Goal: Task Accomplishment & Management: Use online tool/utility

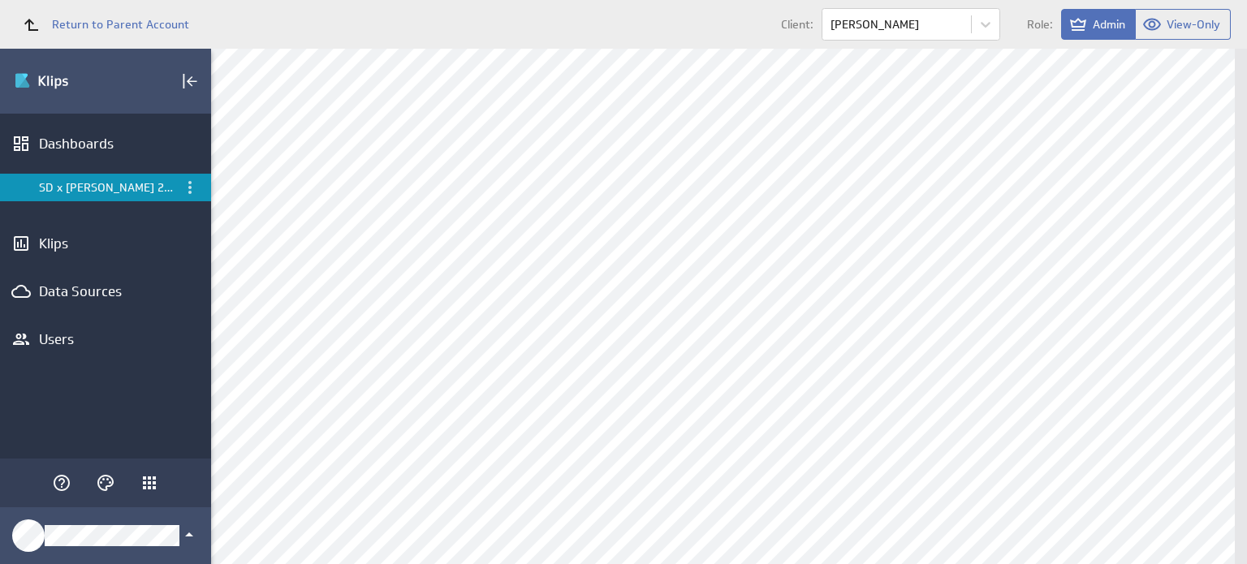
click at [105, 291] on div "Data Sources" at bounding box center [105, 292] width 133 height 18
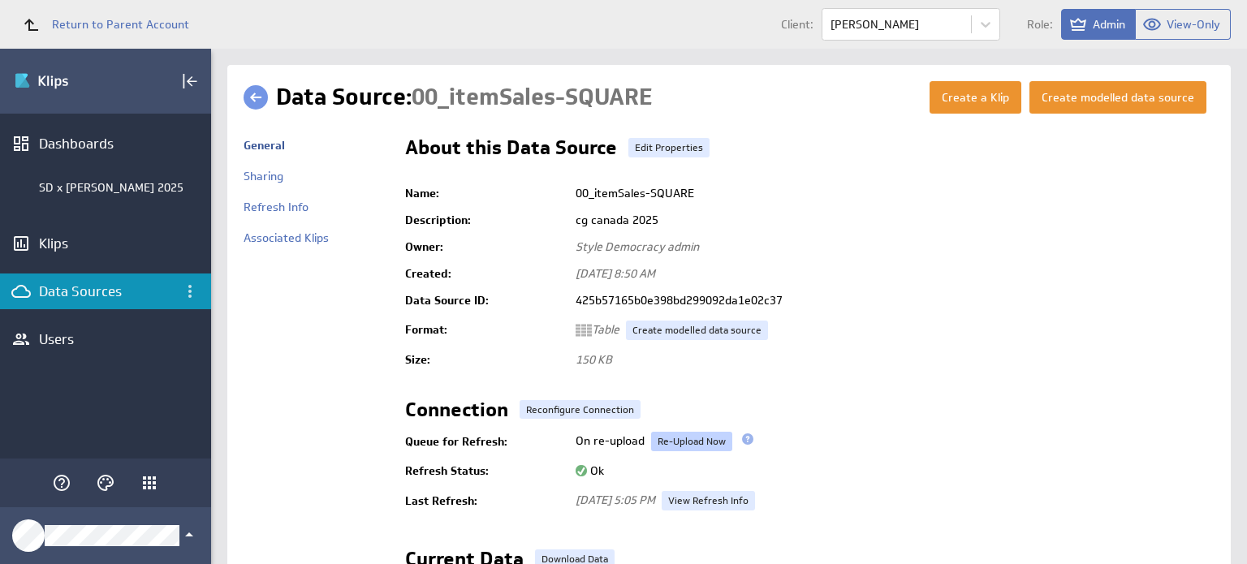
click at [672, 434] on link "Re-Upload Now" at bounding box center [691, 441] width 81 height 19
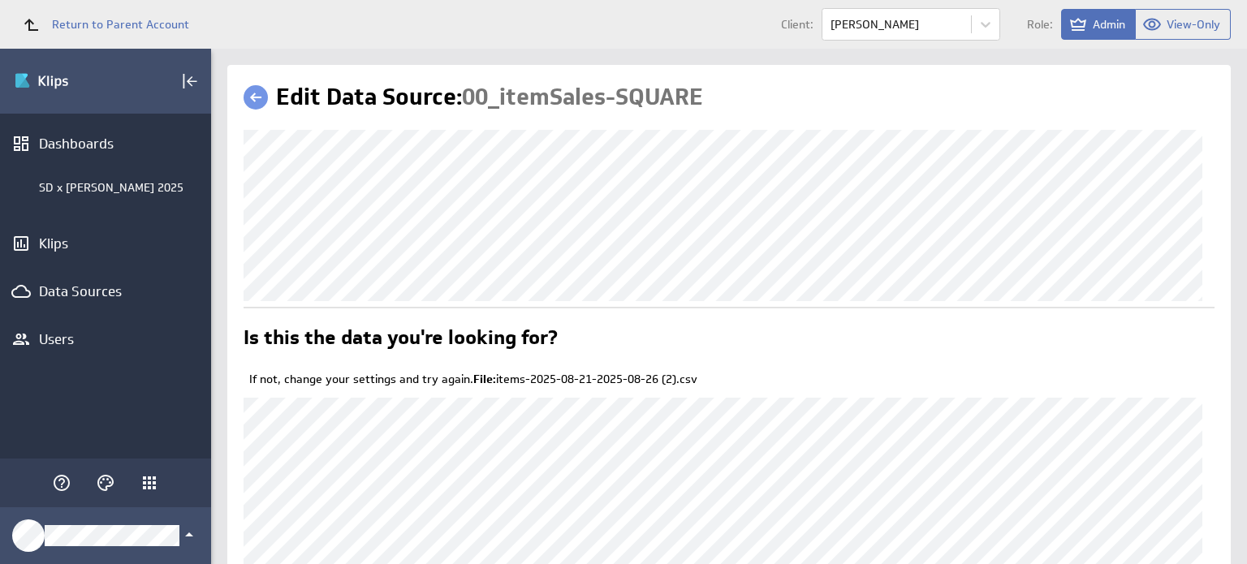
scroll to position [188, 0]
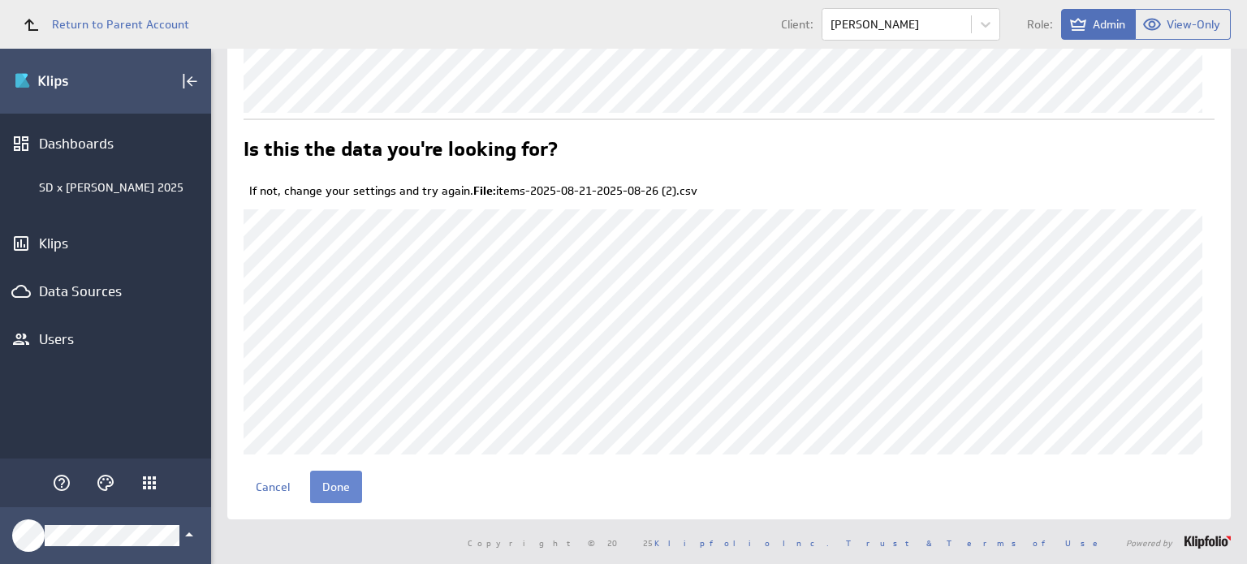
click at [331, 479] on input "Done" at bounding box center [336, 487] width 52 height 32
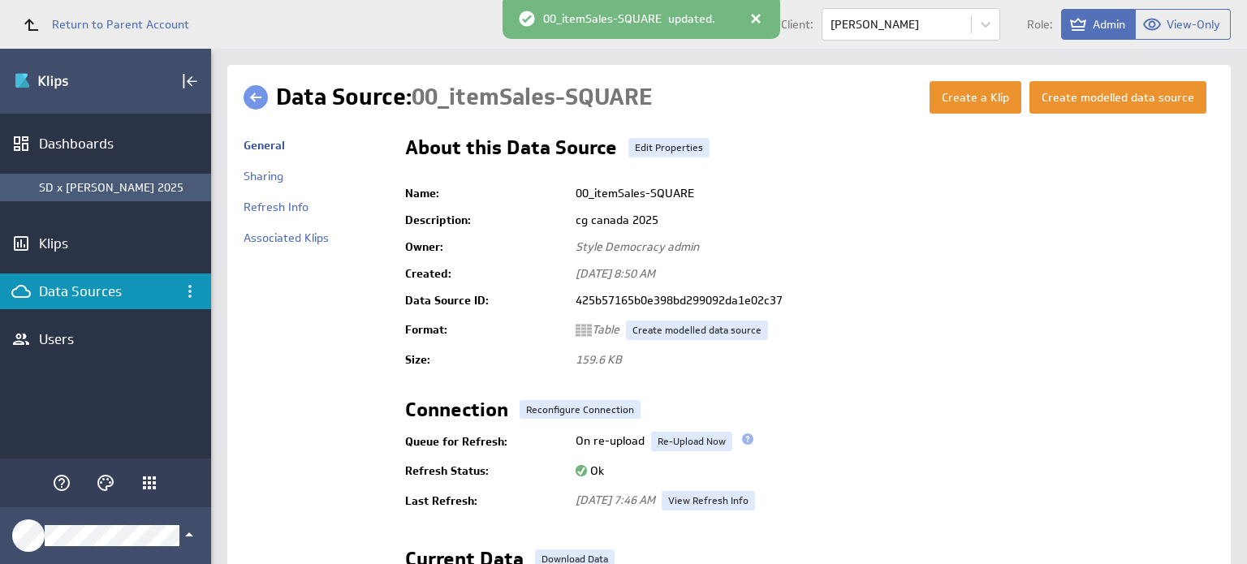
click at [136, 180] on div "SD x [PERSON_NAME] 2025" at bounding box center [121, 187] width 164 height 15
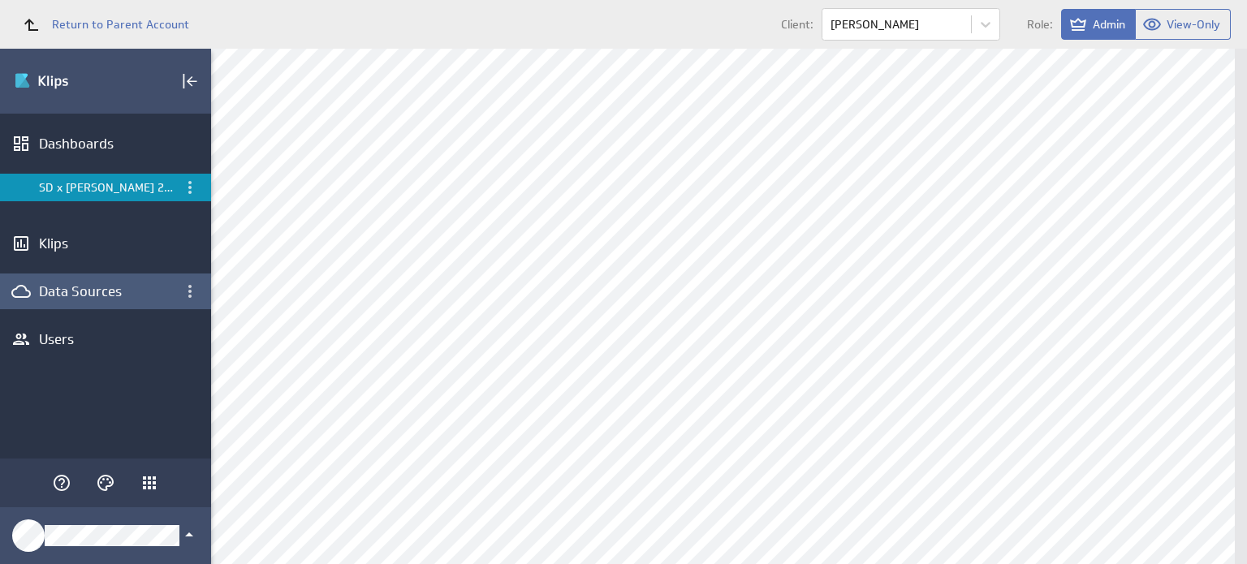
click at [122, 296] on div "Data Sources" at bounding box center [105, 292] width 133 height 18
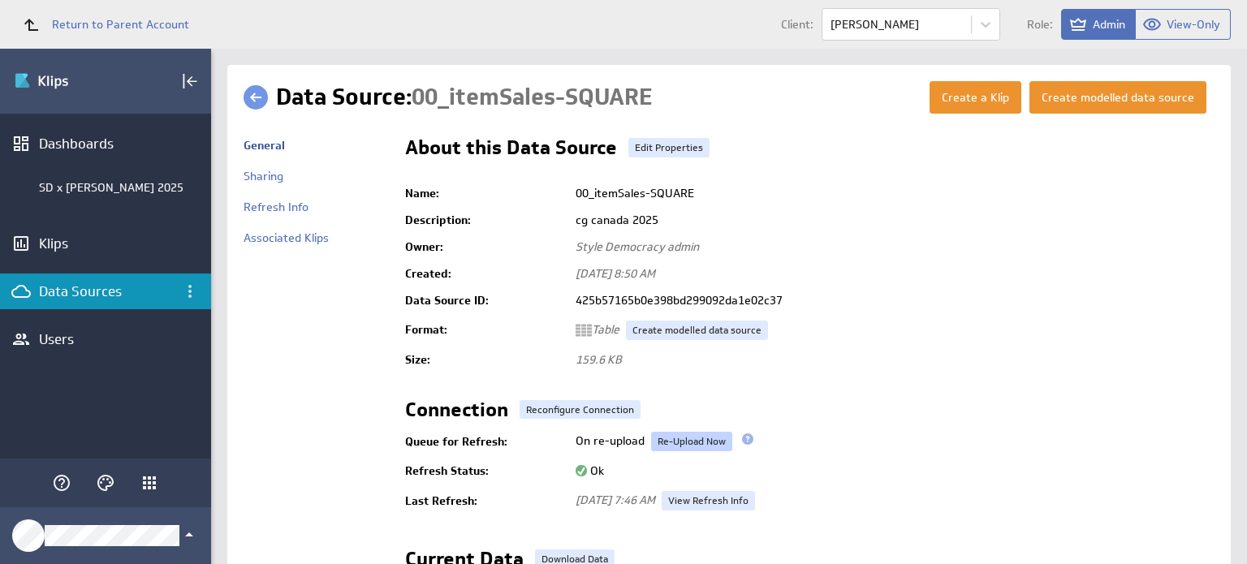
click at [686, 446] on link "Re-Upload Now" at bounding box center [691, 441] width 81 height 19
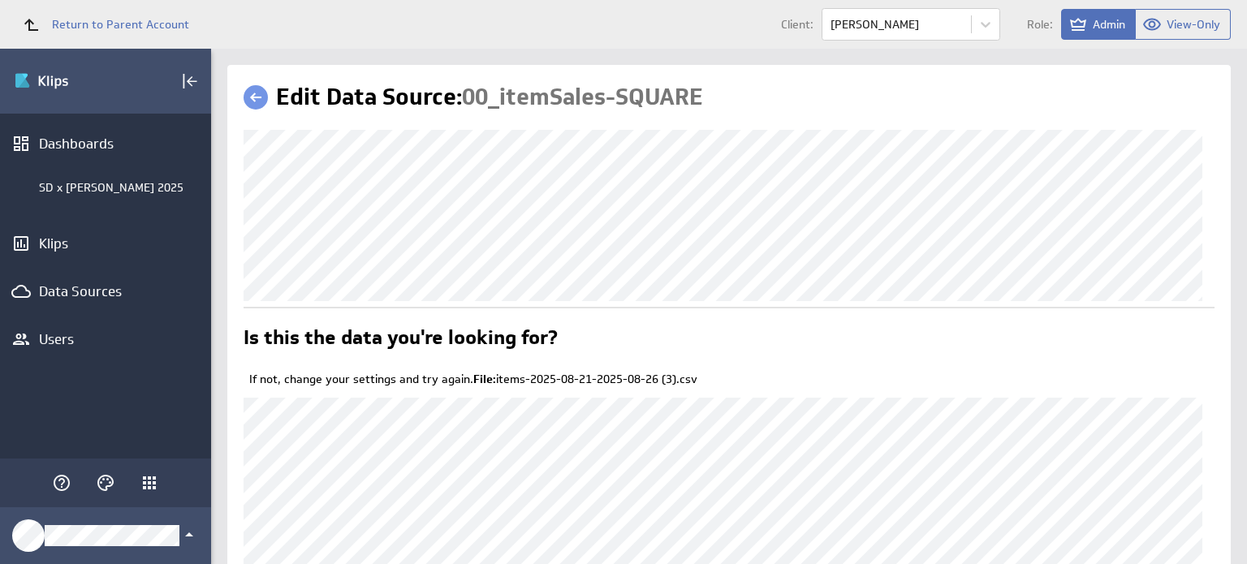
scroll to position [188, 0]
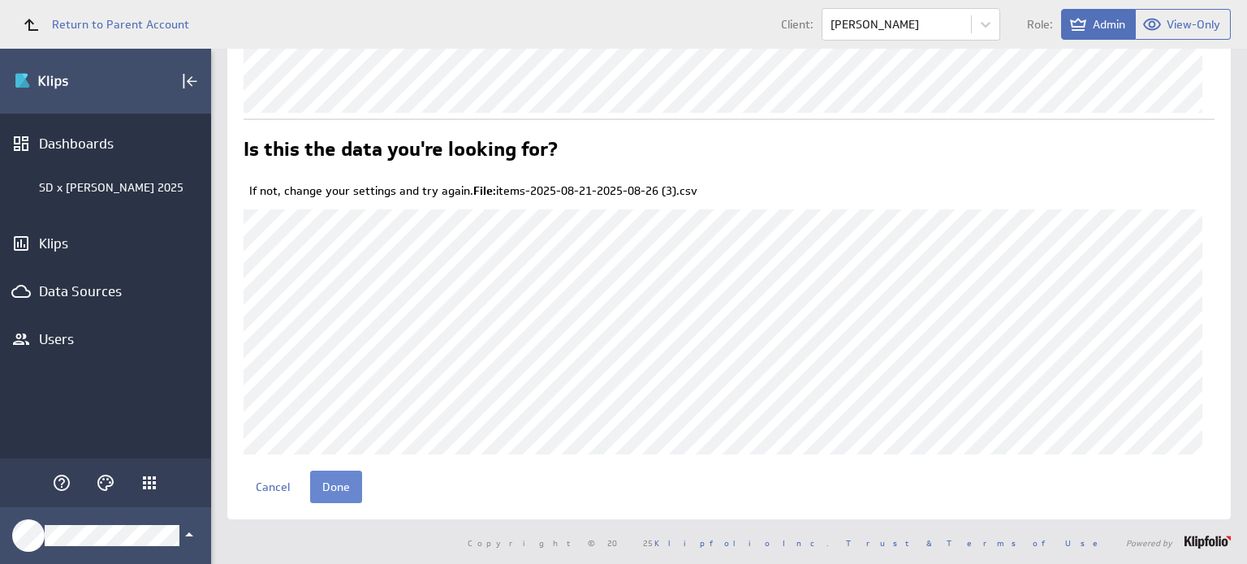
drag, startPoint x: 326, startPoint y: 502, endPoint x: 319, endPoint y: 494, distance: 10.4
click at [319, 494] on input "Done" at bounding box center [336, 487] width 52 height 32
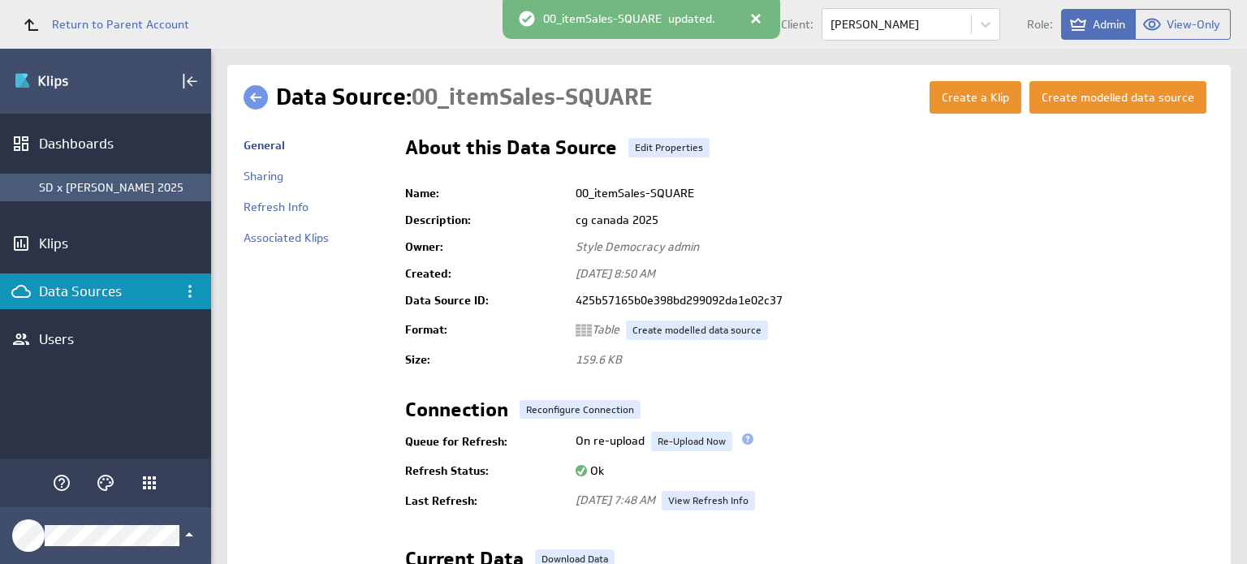
click at [136, 188] on div "SD x [PERSON_NAME] 2025" at bounding box center [121, 187] width 164 height 15
